Goal: Information Seeking & Learning: Learn about a topic

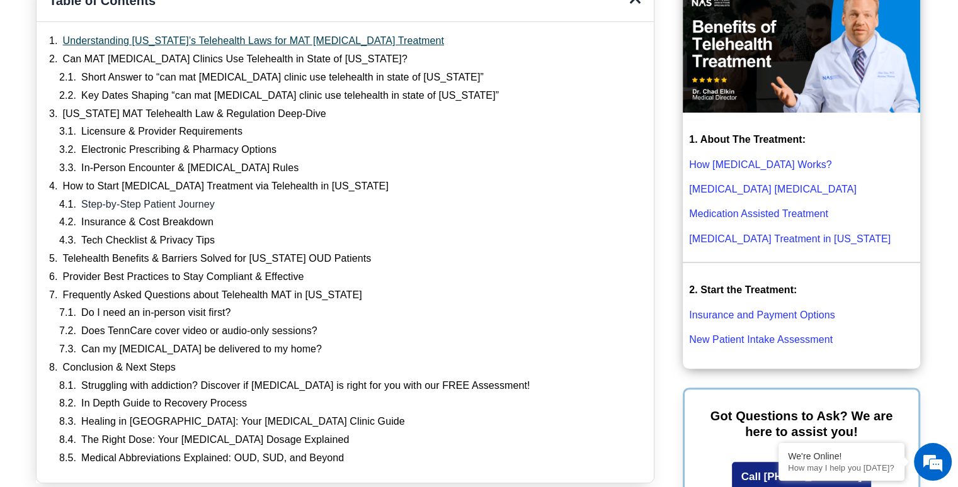
click at [300, 41] on link "Understanding Tennessee’s Telehealth Laws for MAT Suboxone Treatment" at bounding box center [253, 41] width 381 height 13
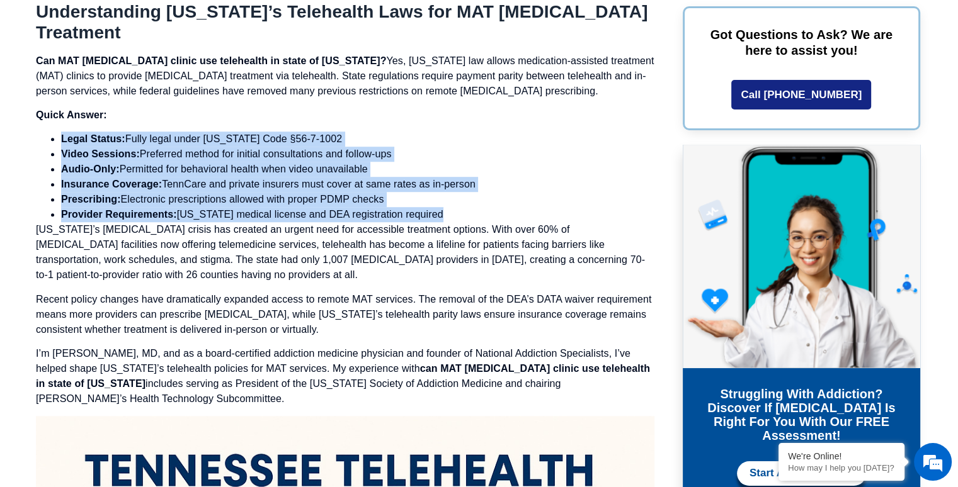
drag, startPoint x: 60, startPoint y: 139, endPoint x: 443, endPoint y: 214, distance: 390.2
click at [443, 214] on ul "Legal Status: Fully legal under Tennessee Code §56-7-1002 Video Sessions: Prefe…" at bounding box center [345, 177] width 618 height 91
copy ul "Legal Status: Fully legal under Tennessee Code §56-7-1002 Video Sessions: Prefe…"
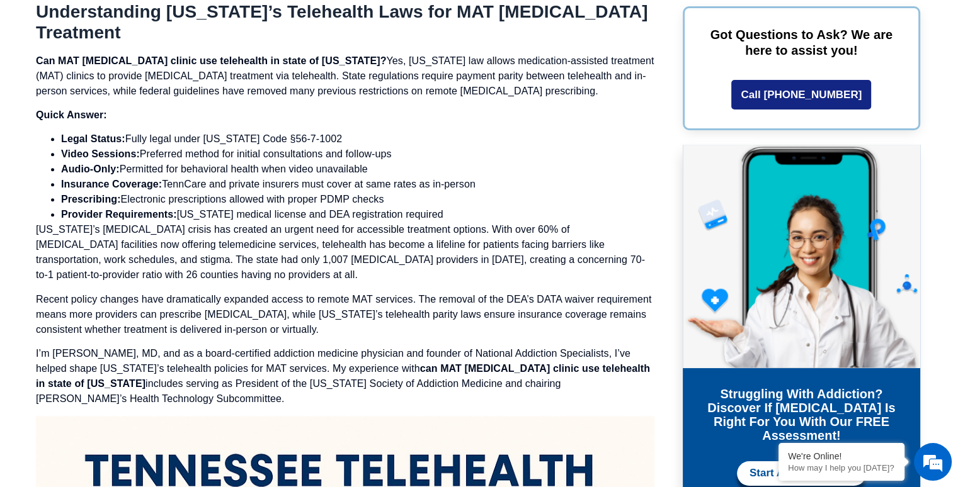
click at [312, 268] on p "Tennessee’s opioid crisis has created an urgent need for accessible treatment o…" at bounding box center [345, 252] width 618 height 60
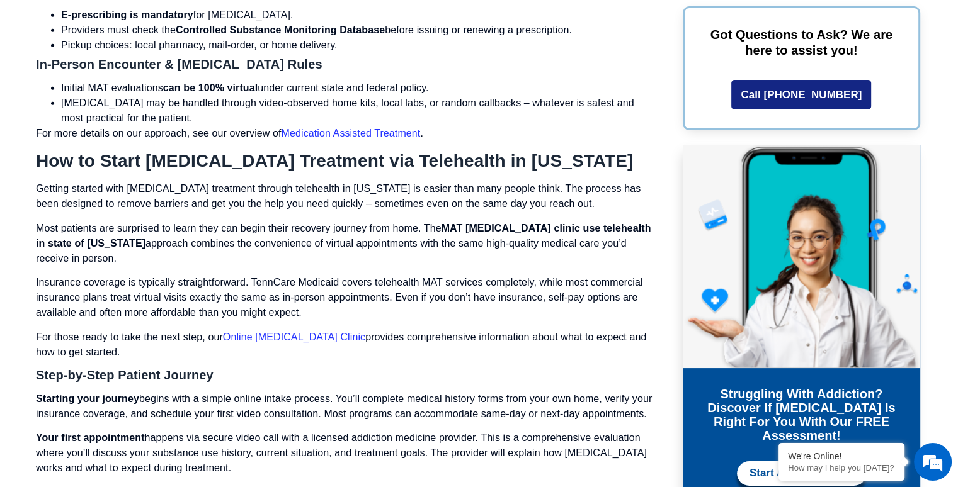
scroll to position [3533, 0]
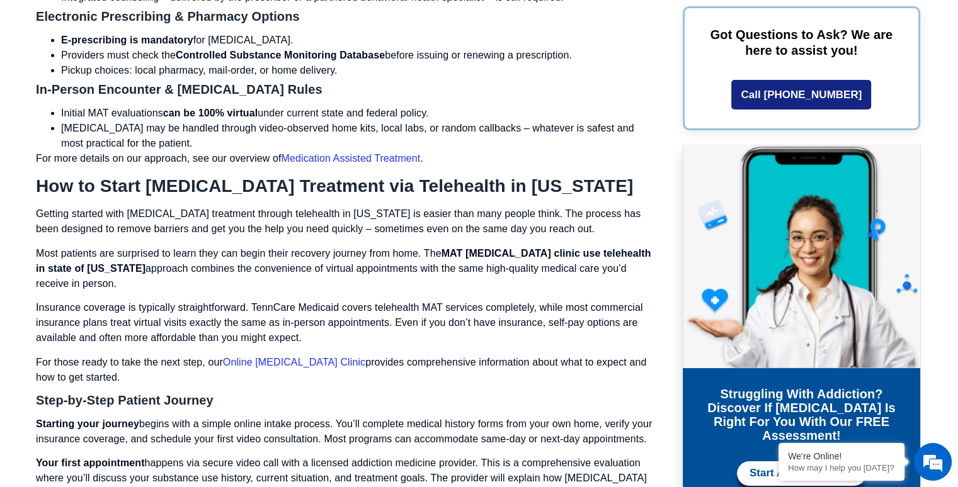
click at [345, 153] on link "Medication Assisted Treatment" at bounding box center [351, 158] width 139 height 11
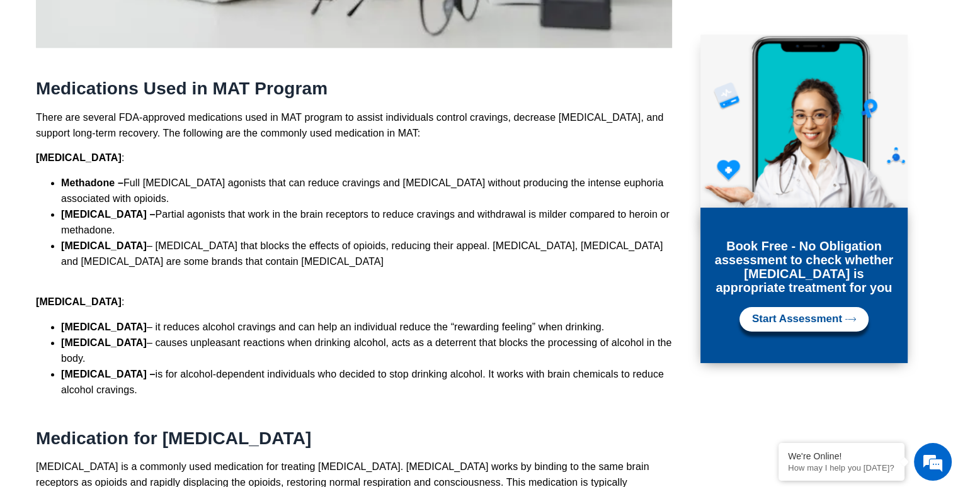
scroll to position [1368, 0]
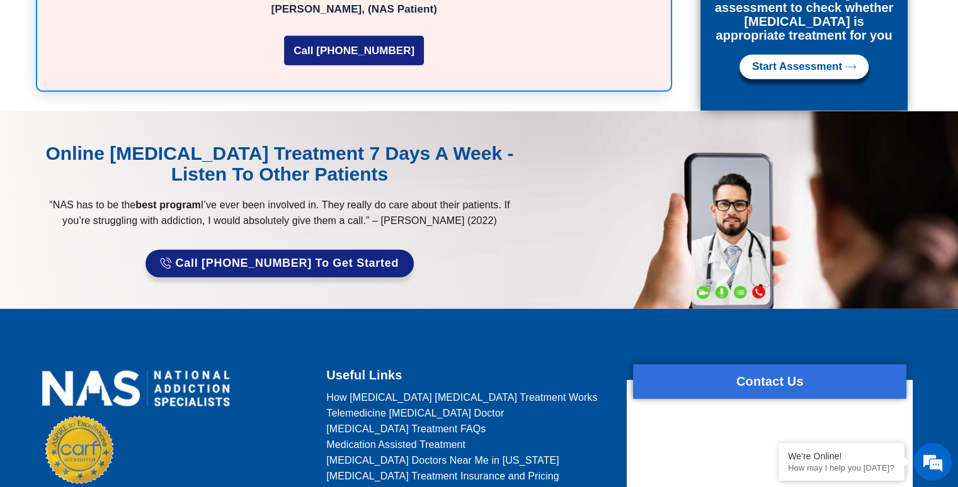
scroll to position [3744, 0]
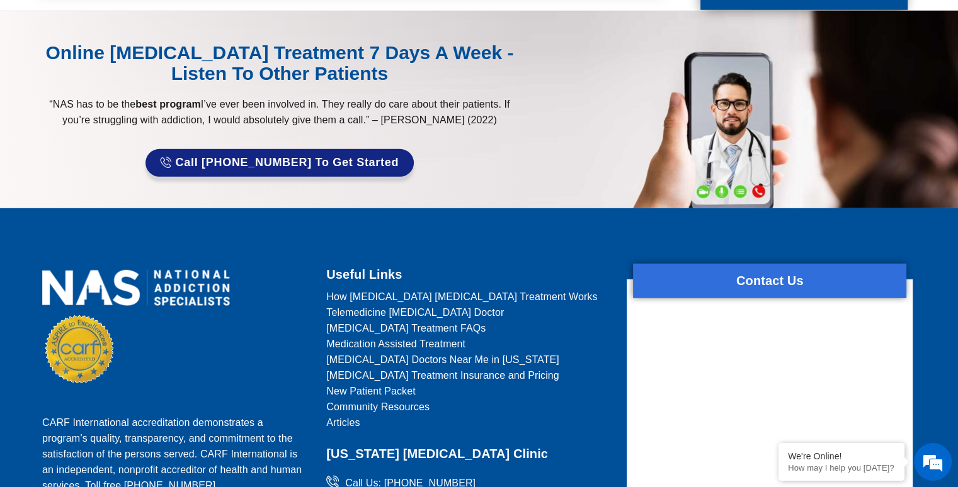
click at [457, 305] on span "Telemedicine [MEDICAL_DATA] Doctor" at bounding box center [415, 313] width 178 height 16
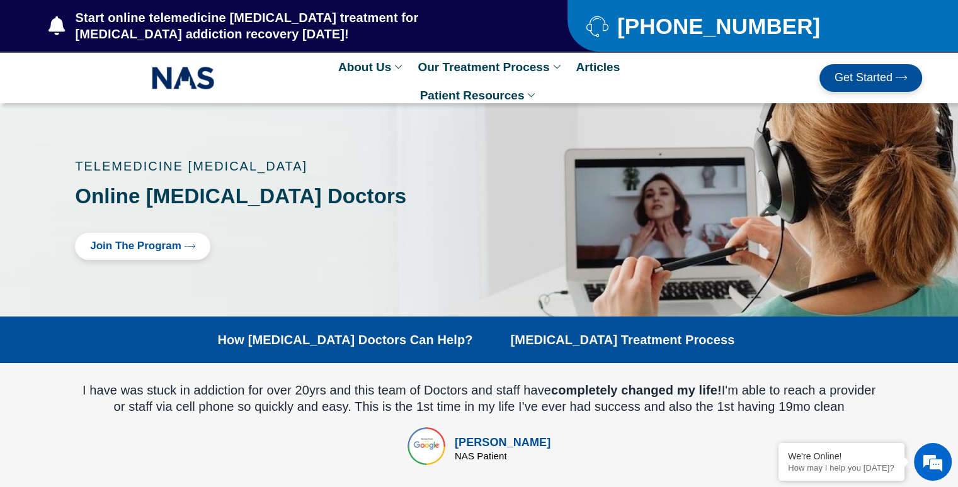
drag, startPoint x: 0, startPoint y: 0, endPoint x: 457, endPoint y: 263, distance: 527.3
click at [457, 263] on div "TELEMEDICINE [MEDICAL_DATA] Online [MEDICAL_DATA] Doctors Join The Program" at bounding box center [265, 210] width 392 height 113
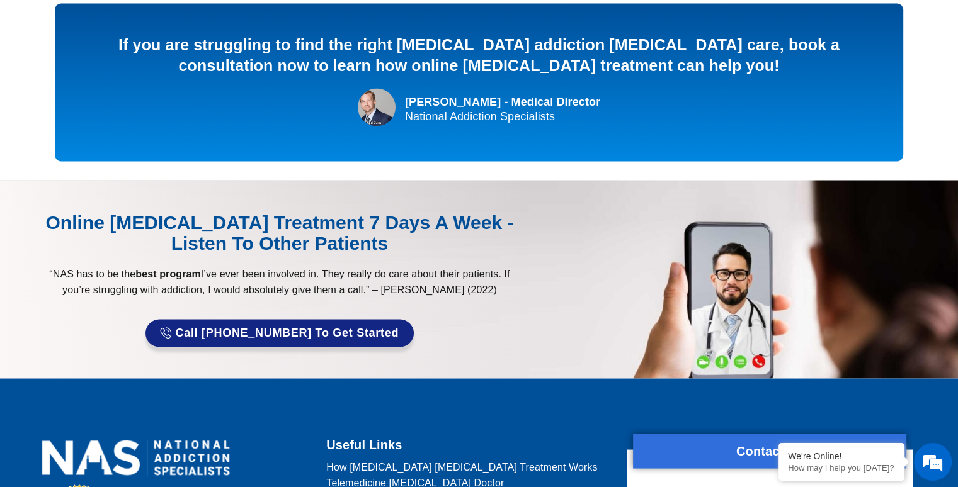
scroll to position [2226, 0]
